Goal: Find specific page/section: Find specific page/section

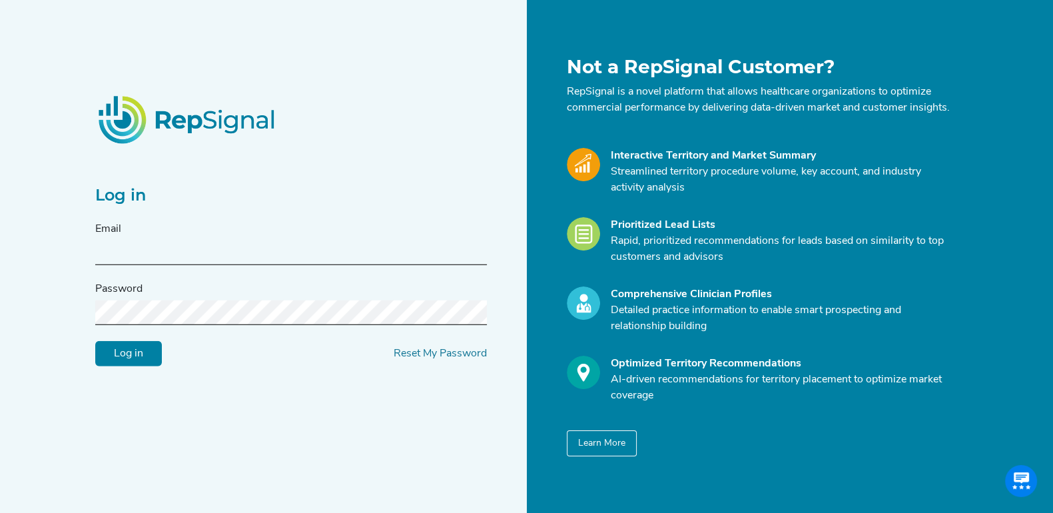
type input "[EMAIL_ADDRESS][DOMAIN_NAME]"
click at [134, 354] on input "Log in" at bounding box center [128, 353] width 67 height 25
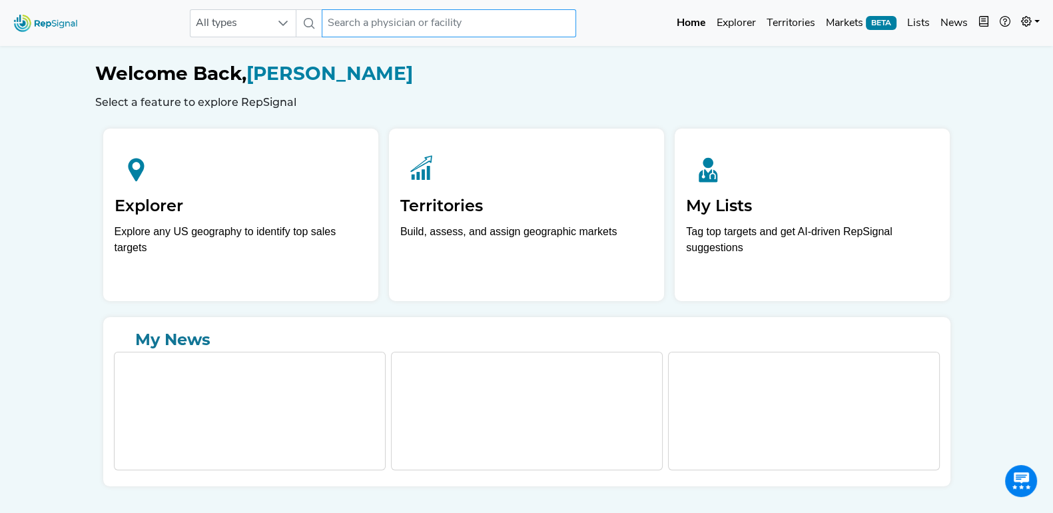
click at [417, 16] on input "text" at bounding box center [449, 23] width 254 height 28
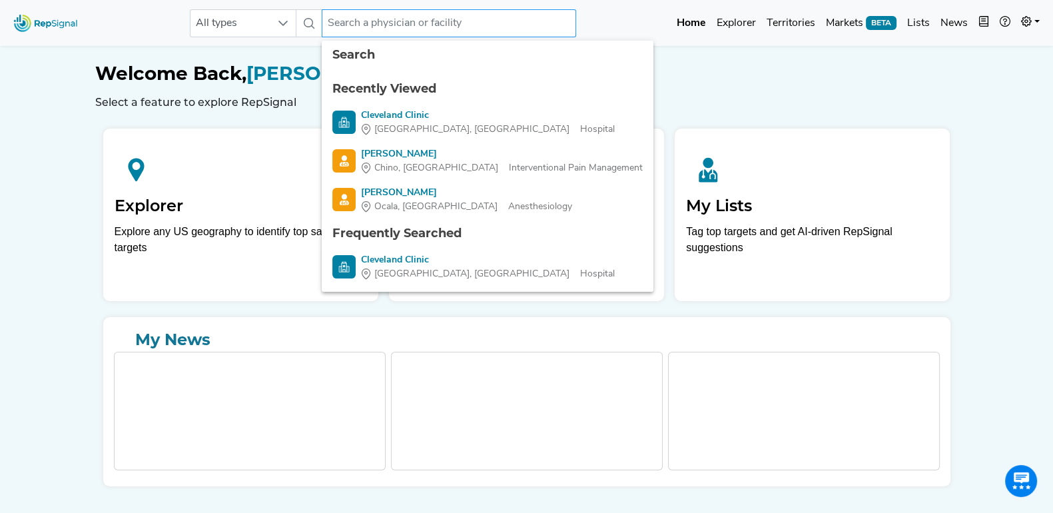
paste input "[GEOGRAPHIC_DATA]"
type input "[GEOGRAPHIC_DATA]"
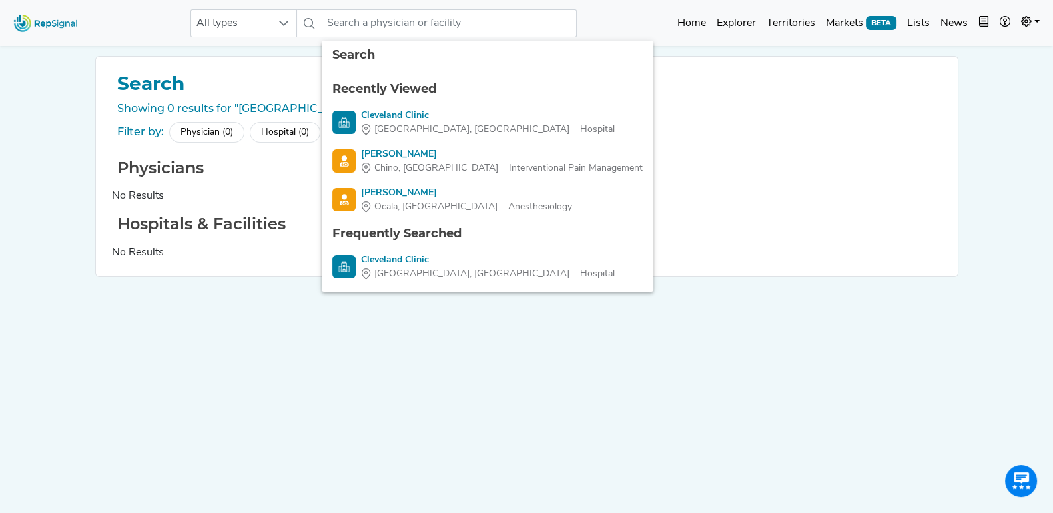
click at [16, 165] on div "All types 6 results are available Home Explorer Territories Markets BETA Lists …" at bounding box center [526, 275] width 1053 height 551
